Goal: Information Seeking & Learning: Check status

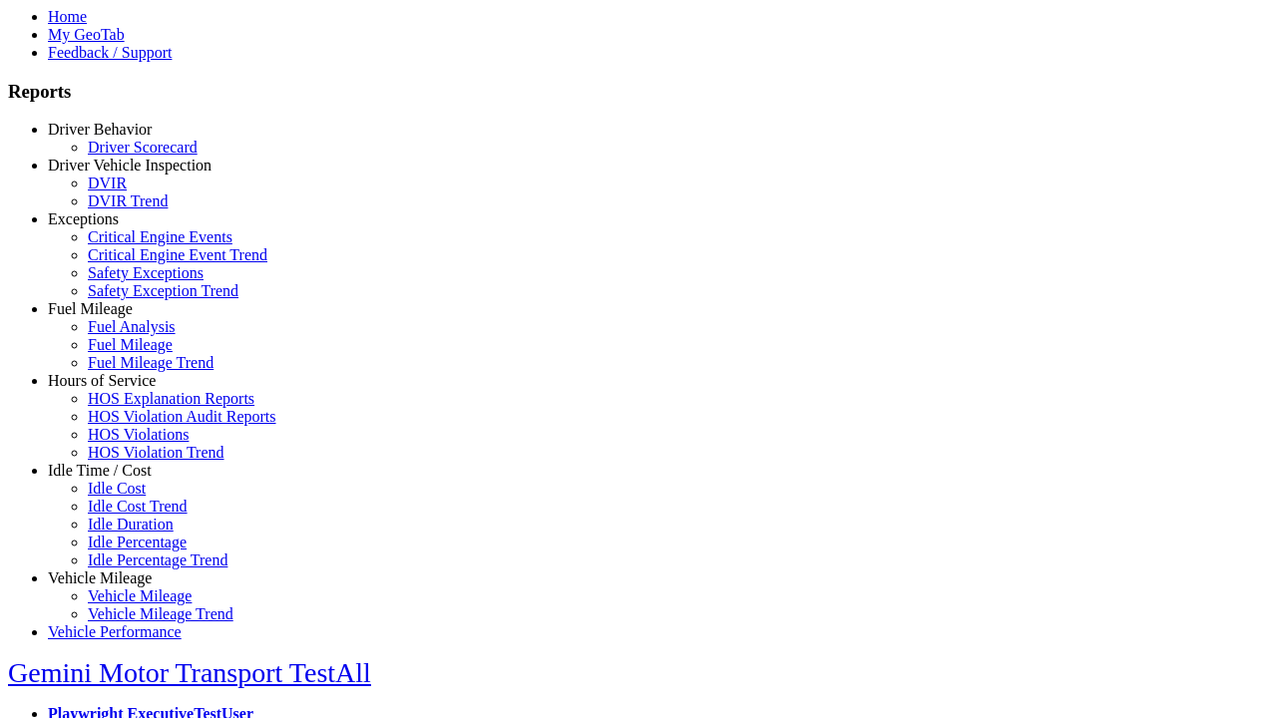
click at [115, 389] on link "Hours of Service" at bounding box center [102, 380] width 108 height 17
click at [130, 407] on link "HOS Explanation Reports" at bounding box center [171, 398] width 167 height 17
